Goal: Task Accomplishment & Management: Manage account settings

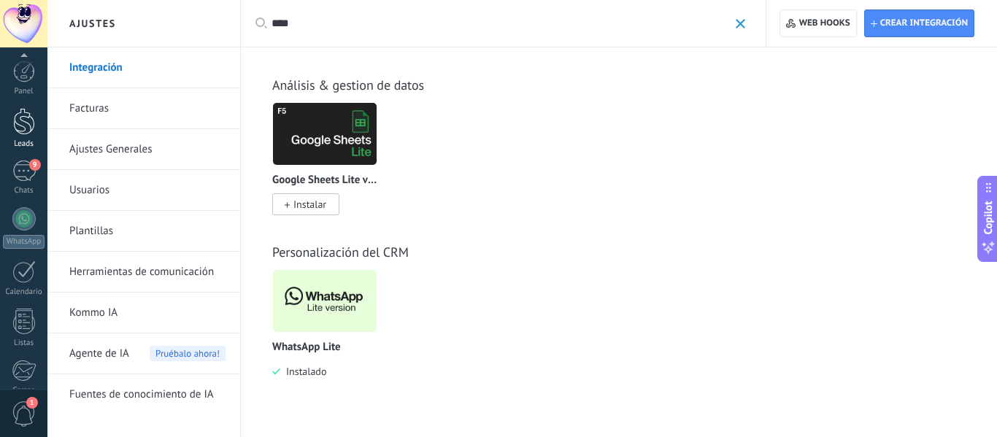
click at [30, 123] on div at bounding box center [24, 121] width 22 height 27
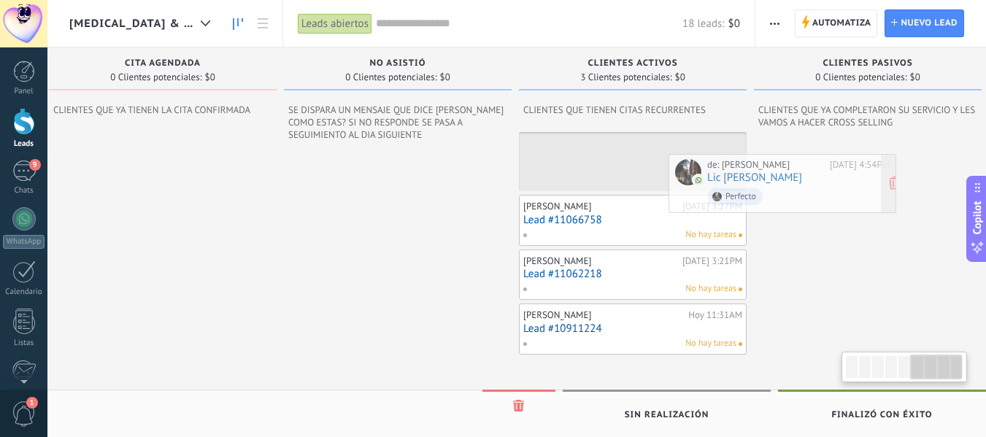
scroll to position [0, 1220]
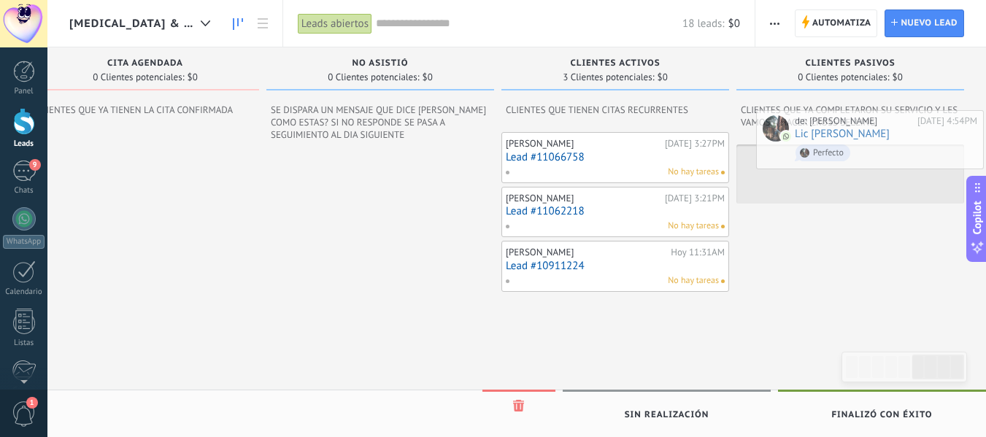
drag, startPoint x: 164, startPoint y: 190, endPoint x: 852, endPoint y: 140, distance: 689.3
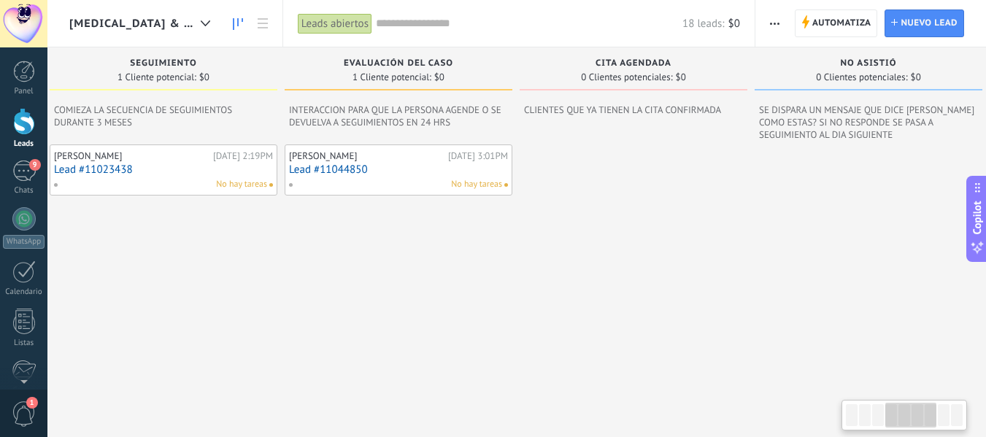
scroll to position [0, 480]
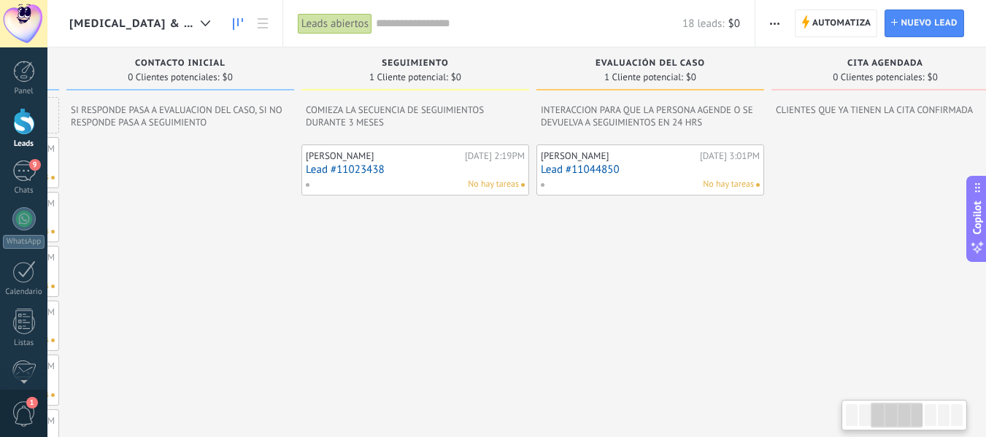
drag, startPoint x: 317, startPoint y: 211, endPoint x: 996, endPoint y: 50, distance: 698.3
click at [986, 50] on html ".abecls-1,.abecls-2{fill-rule:evenodd}.abecls-2{fill:#fff} .abhcls-1{fill:none}…" at bounding box center [493, 218] width 986 height 437
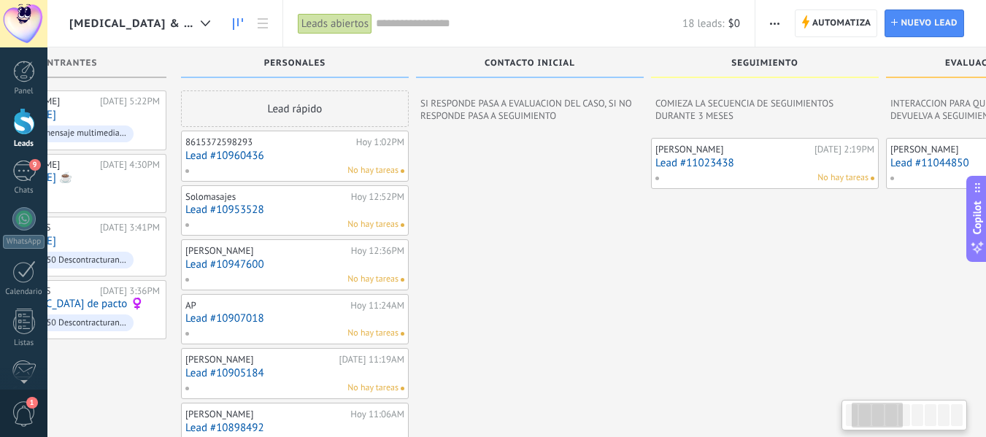
scroll to position [0, 0]
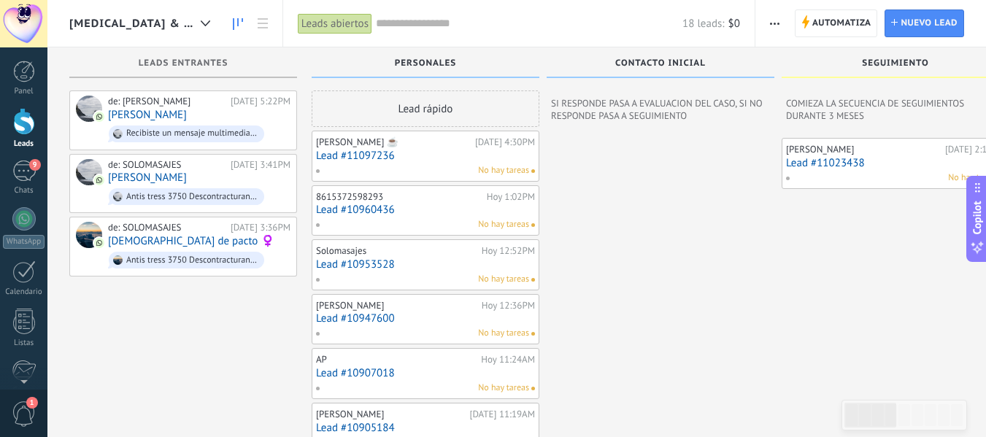
click at [455, 158] on link "Lead #11097236" at bounding box center [425, 156] width 219 height 12
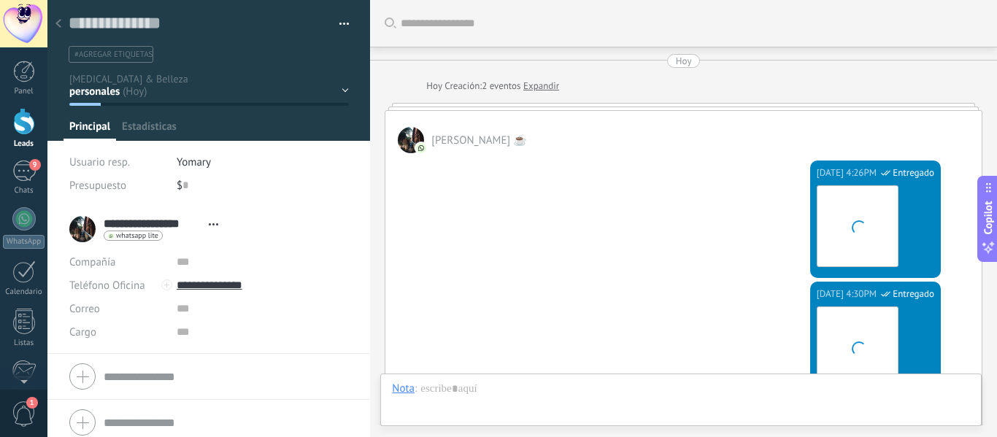
scroll to position [630, 0]
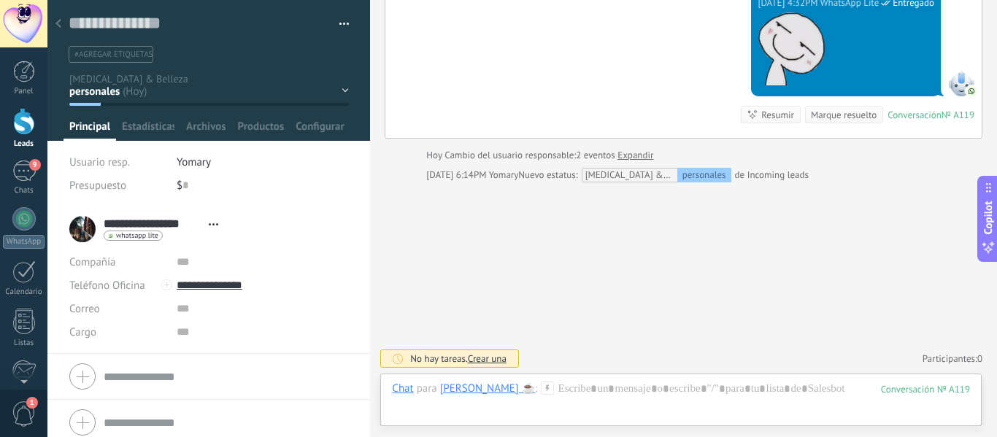
click at [0, 0] on div "personales Contacto inicial SEGUIMIENTO Evaluación del Caso CITA AGENDADA NO AS…" at bounding box center [0, 0] width 0 height 0
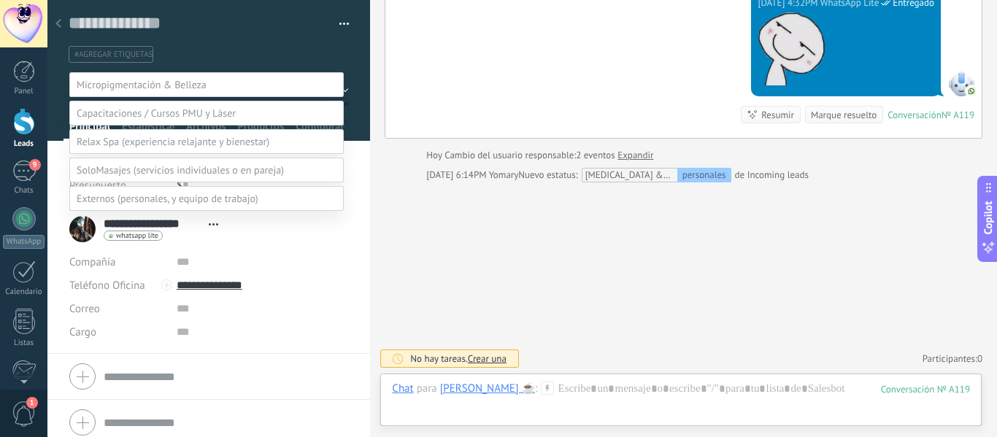
click at [0, 0] on label "CLIENTES ACTIVOS" at bounding box center [0, 0] width 0 height 0
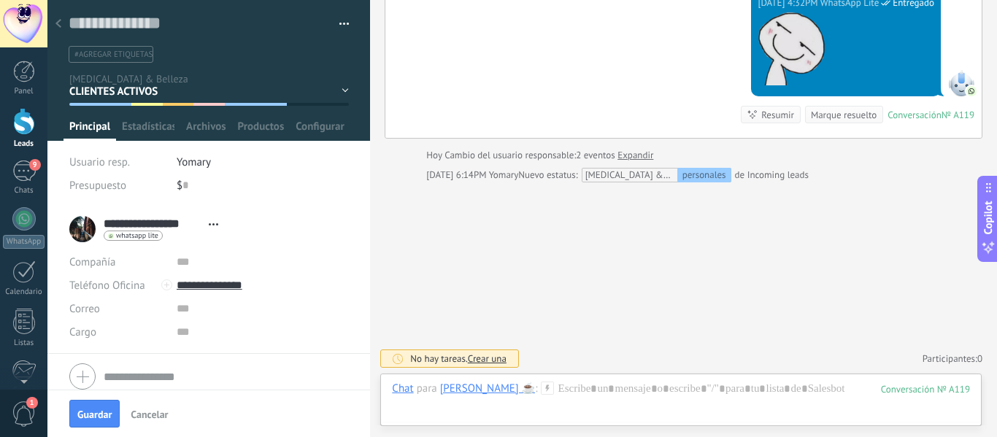
scroll to position [0, 0]
click at [89, 415] on span "Guardar" at bounding box center [94, 414] width 34 height 10
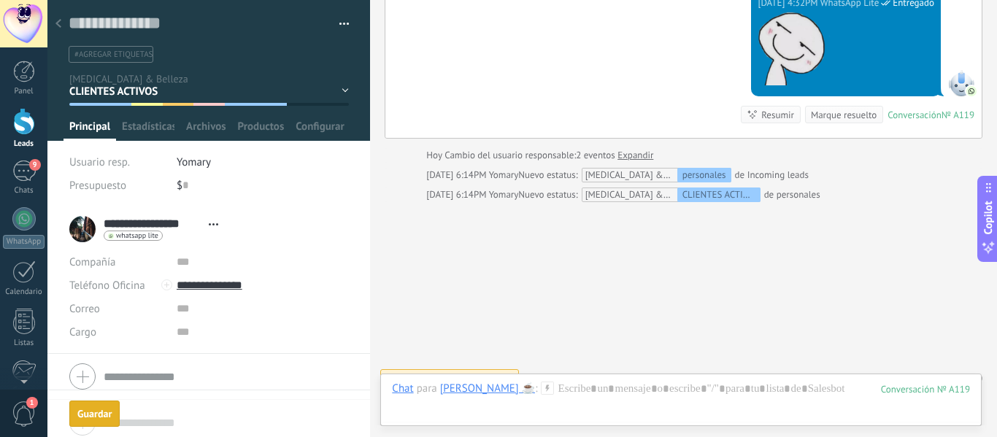
scroll to position [649, 0]
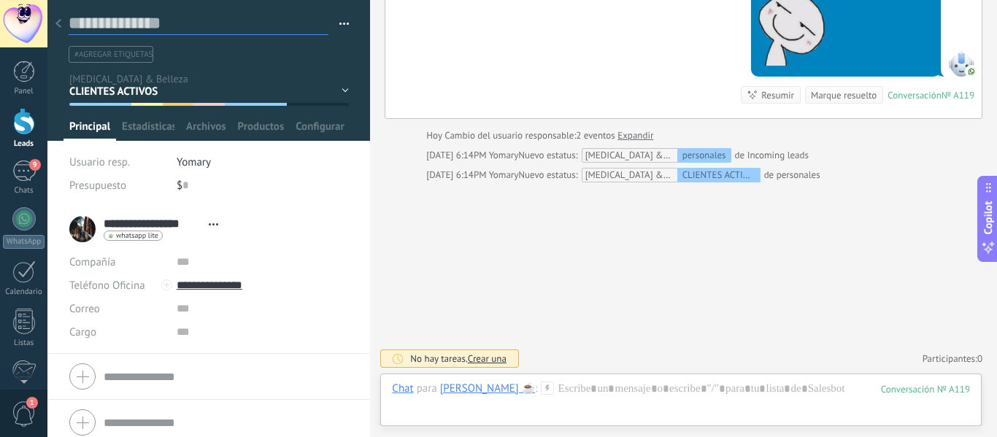
click at [69, 19] on textarea at bounding box center [199, 23] width 260 height 23
click at [72, 24] on textarea at bounding box center [199, 23] width 260 height 23
click at [58, 26] on use at bounding box center [58, 23] width 6 height 9
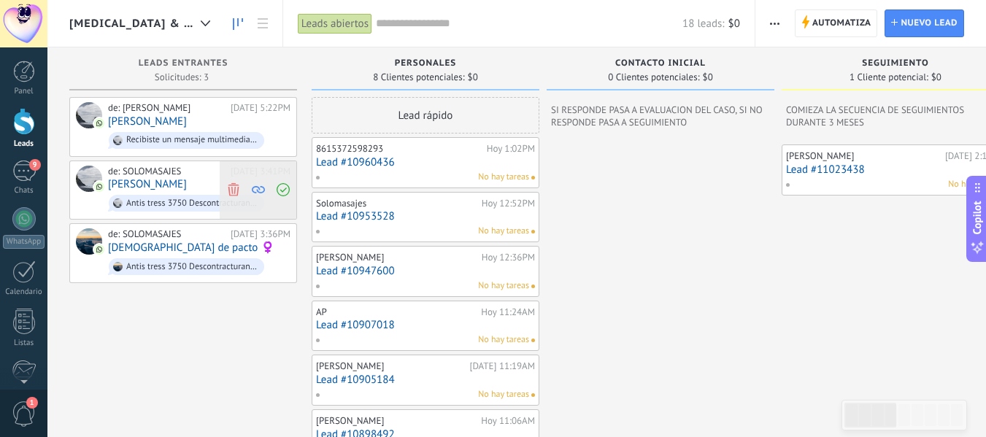
click at [234, 190] on use at bounding box center [233, 189] width 11 height 13
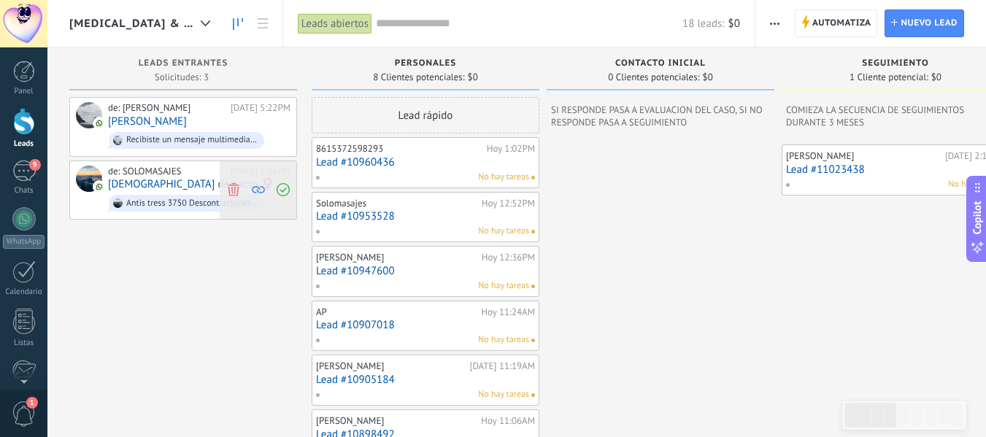
click at [236, 190] on icon at bounding box center [233, 189] width 13 height 13
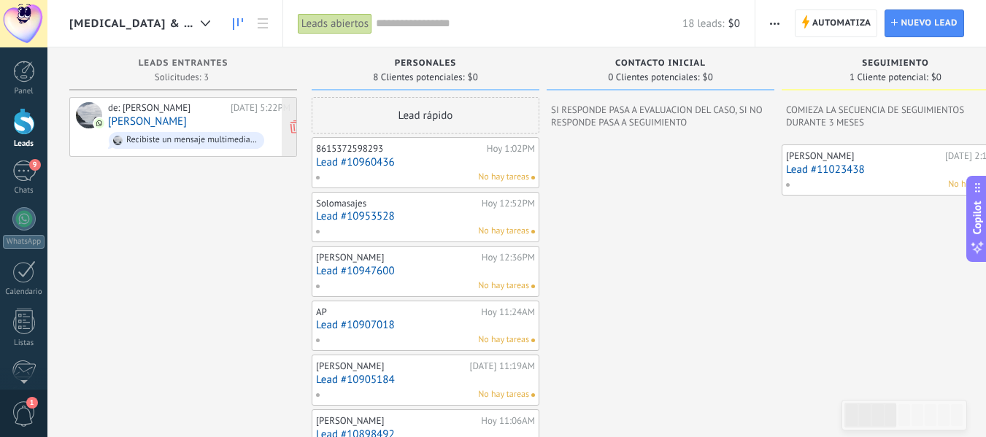
click at [209, 123] on div "de: [PERSON_NAME] [DATE] 5:22PM [PERSON_NAME] Recibiste un mensaje multimedia (…" at bounding box center [199, 127] width 182 height 50
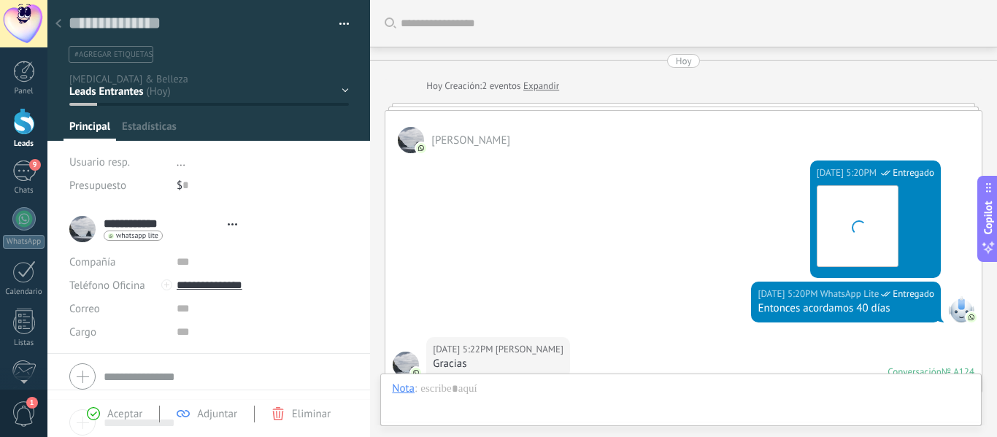
type textarea "**********"
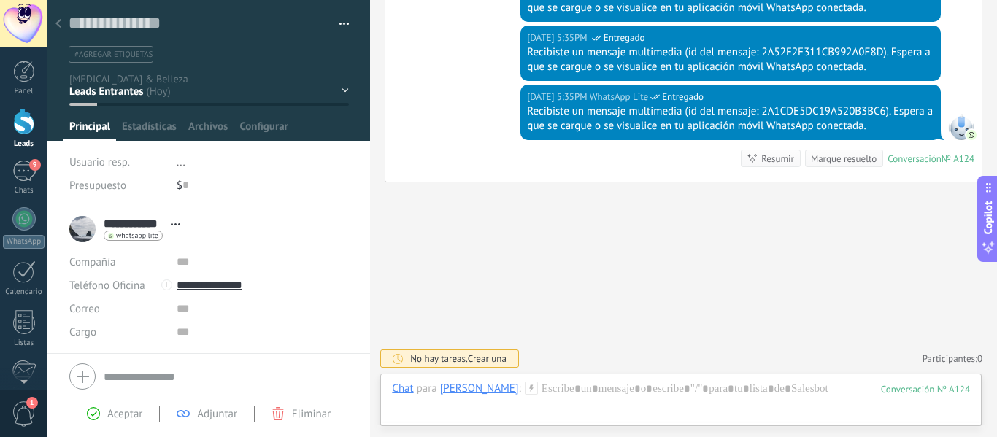
click at [0, 0] on div "personales Contacto inicial SEGUIMIENTO Evaluación del Caso CITA AGENDADA" at bounding box center [0, 0] width 0 height 0
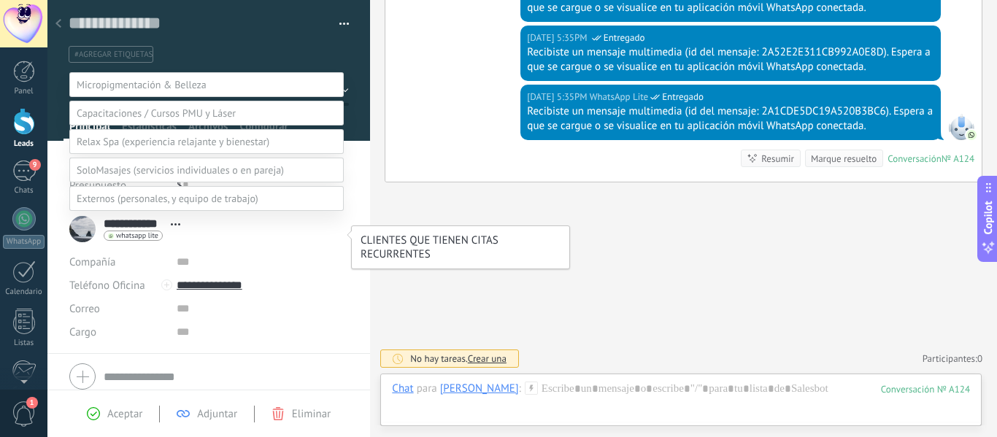
click at [0, 0] on label "CLIENTES ACTIVOS" at bounding box center [0, 0] width 0 height 0
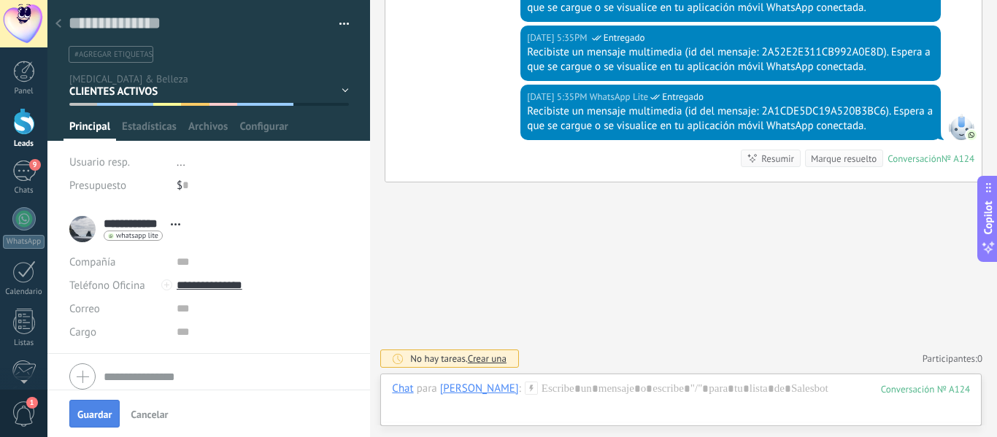
click at [99, 414] on span "Guardar" at bounding box center [94, 414] width 34 height 10
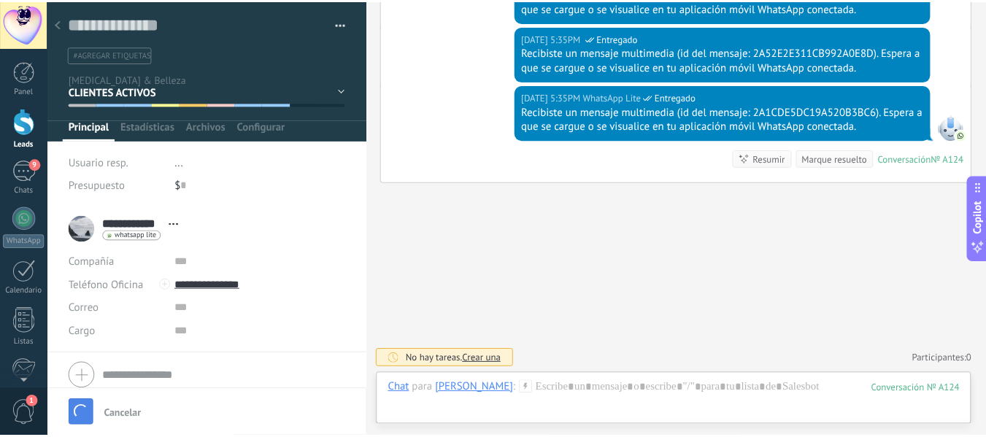
scroll to position [1305, 0]
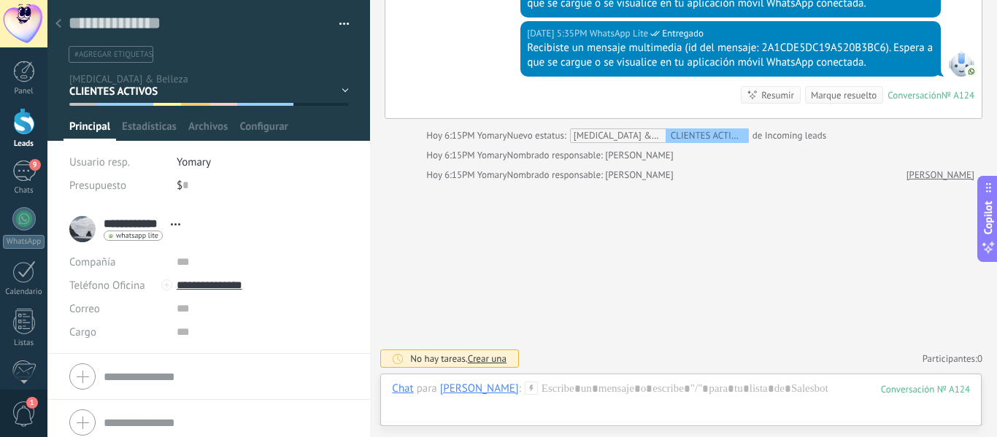
click at [58, 26] on use at bounding box center [58, 23] width 6 height 9
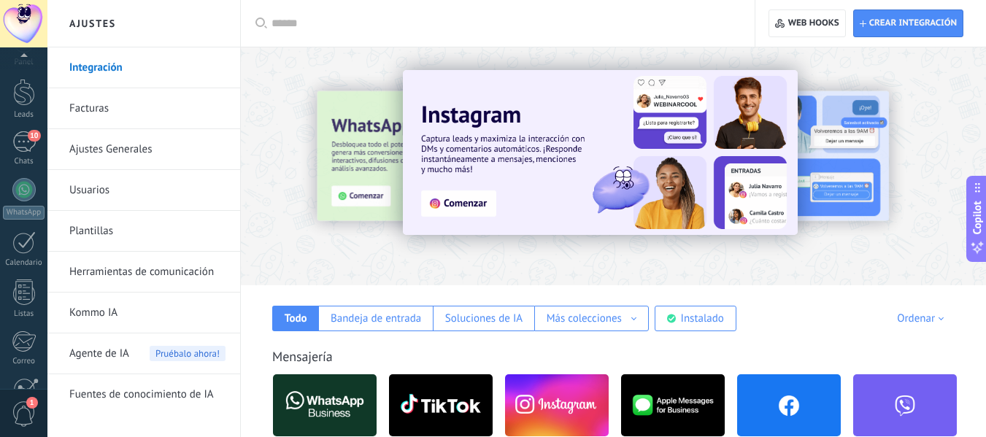
scroll to position [25, 0]
click at [26, 104] on div at bounding box center [24, 96] width 22 height 27
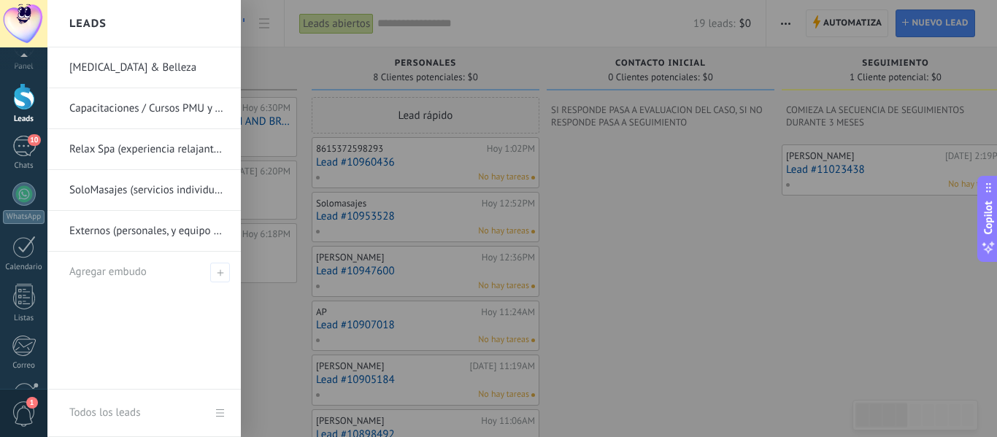
click at [176, 73] on link "[MEDICAL_DATA] & Belleza" at bounding box center [147, 67] width 157 height 41
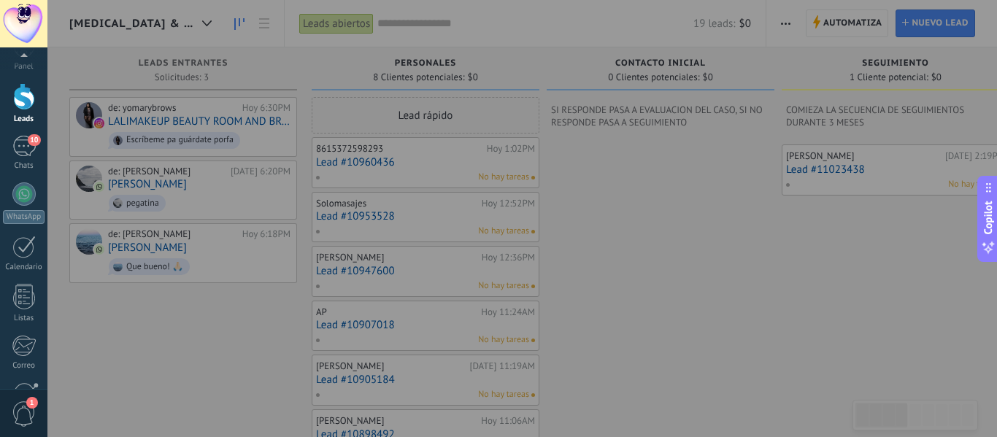
click at [640, 260] on div at bounding box center [545, 218] width 997 height 437
click at [689, 282] on div at bounding box center [545, 218] width 997 height 437
click at [23, 110] on link "Leads" at bounding box center [23, 103] width 47 height 41
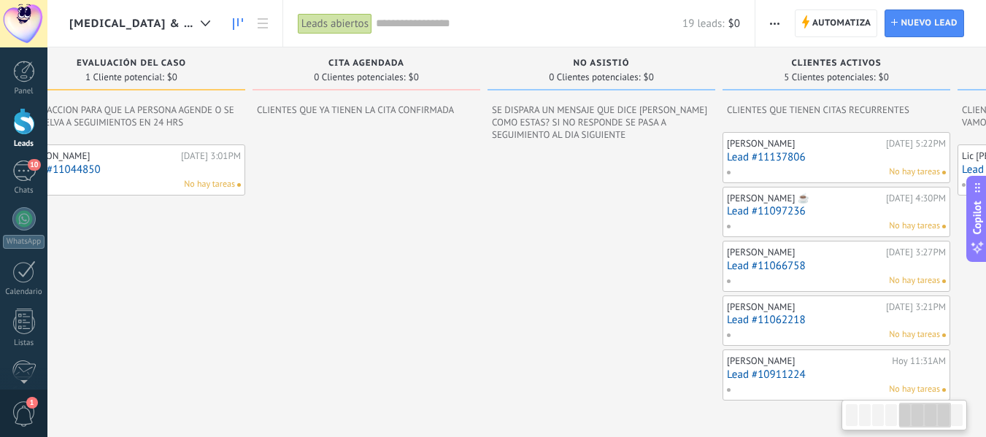
scroll to position [0, 998]
click at [342, 181] on div at bounding box center [367, 350] width 228 height 437
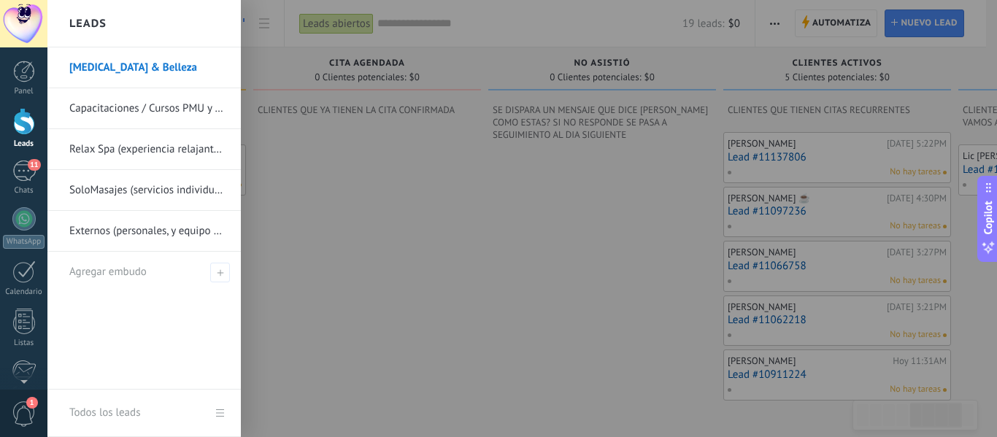
click at [151, 107] on link "Capacitaciones / Cursos PMU y Láser" at bounding box center [147, 108] width 157 height 41
